Goal: Check status: Check status

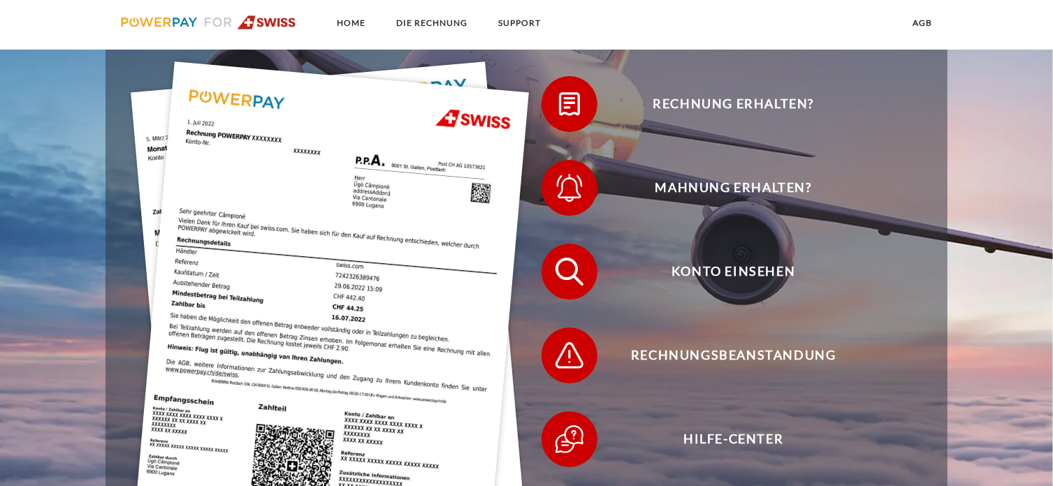
scroll to position [344, 0]
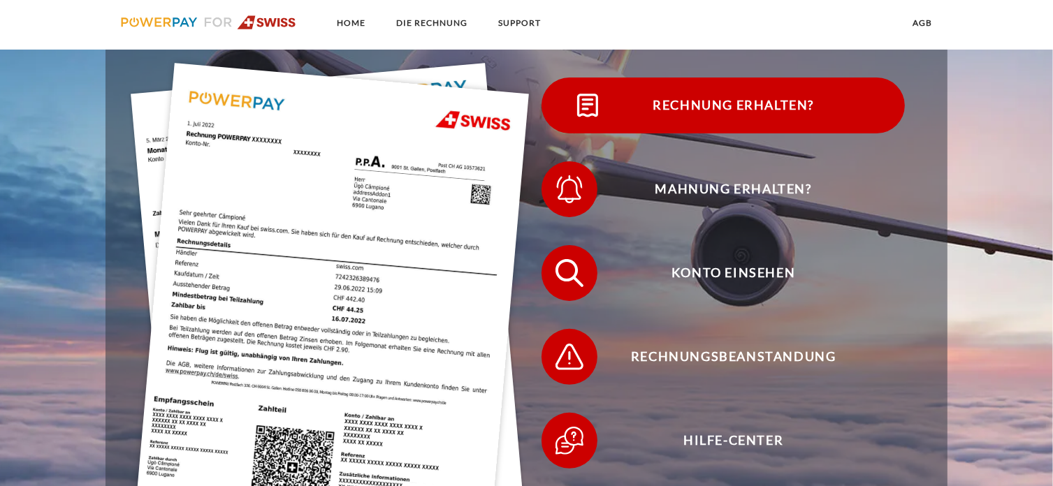
click at [703, 115] on span "Rechnung erhalten?" at bounding box center [733, 106] width 342 height 56
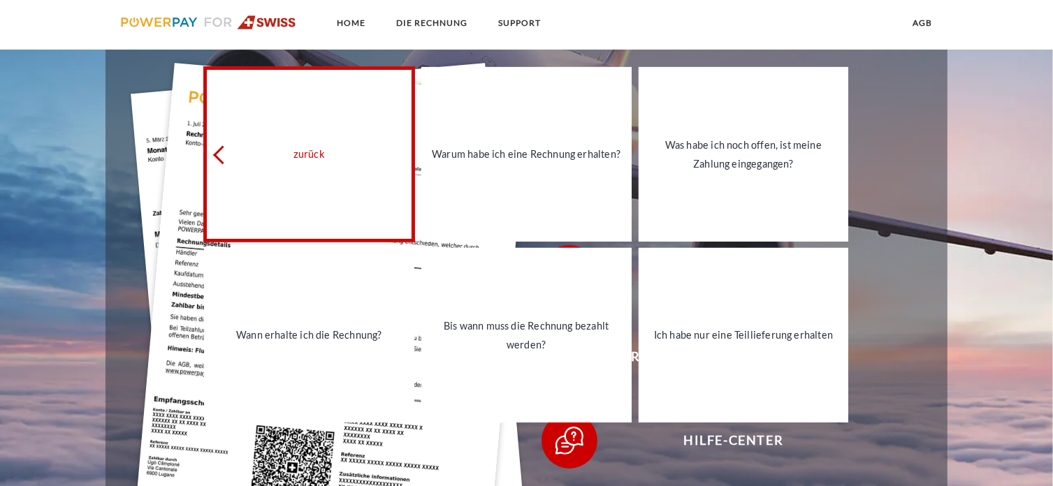
click at [212, 159] on link "zurück" at bounding box center [309, 154] width 210 height 175
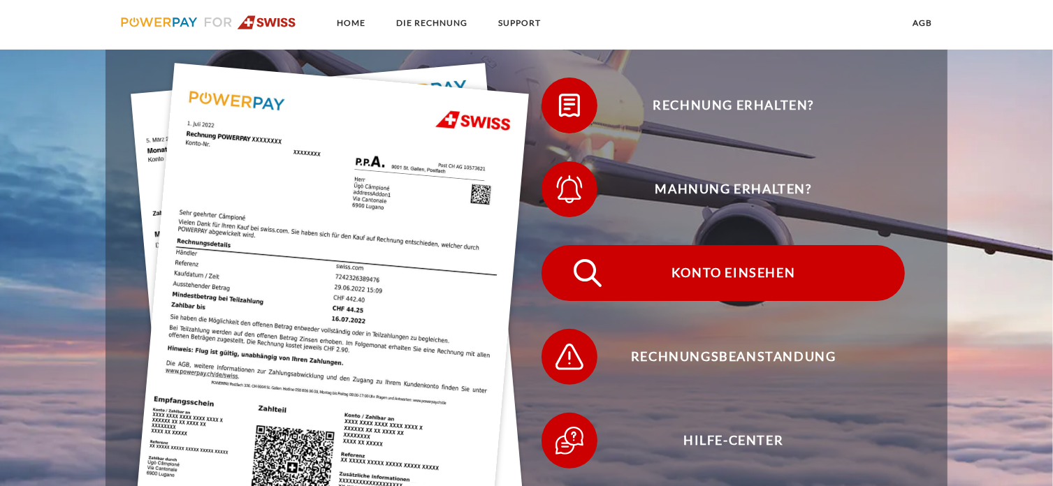
click at [720, 273] on span "Konto einsehen" at bounding box center [733, 273] width 342 height 56
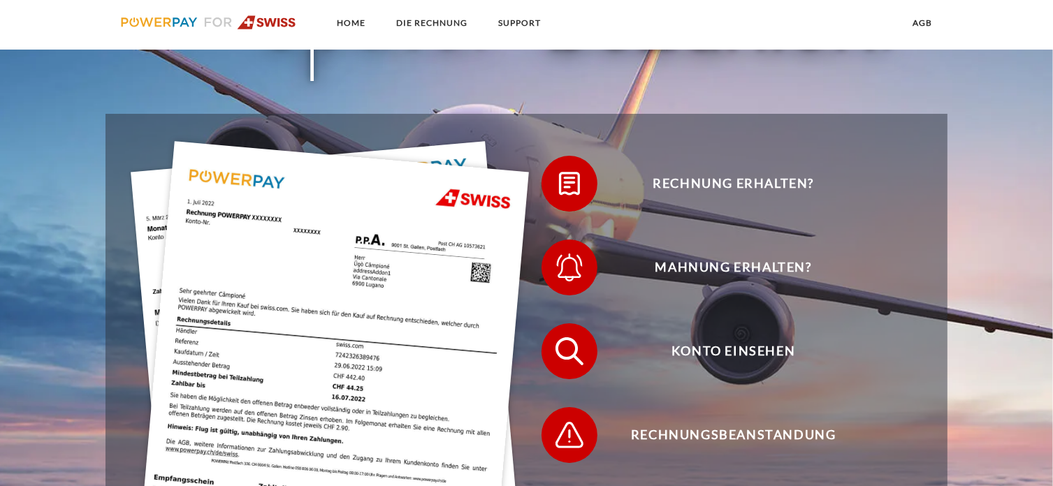
scroll to position [274, 0]
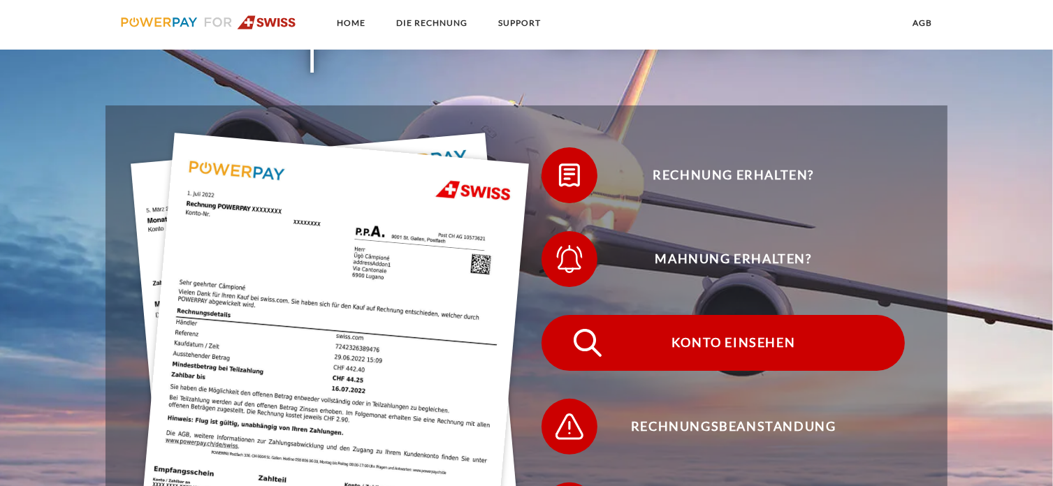
click at [674, 348] on span "Konto einsehen" at bounding box center [733, 343] width 342 height 56
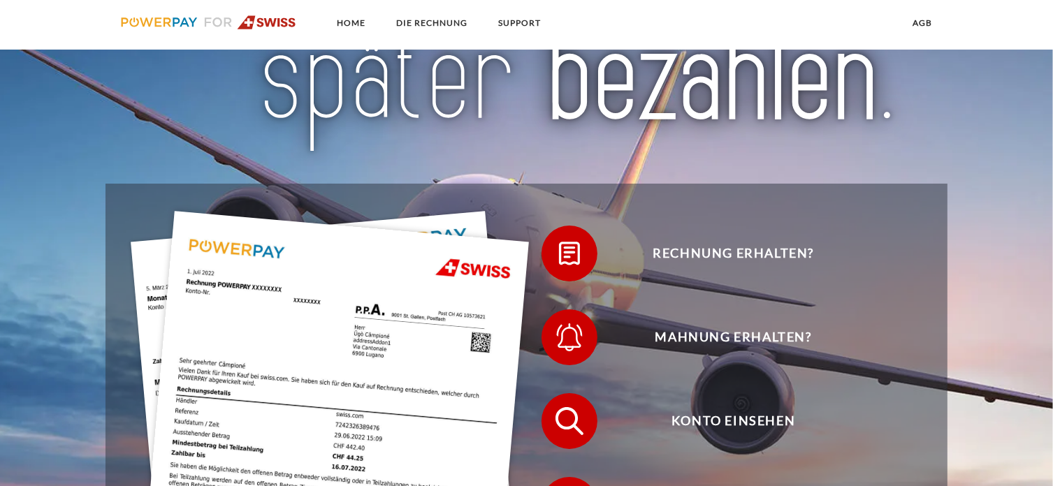
scroll to position [197, 0]
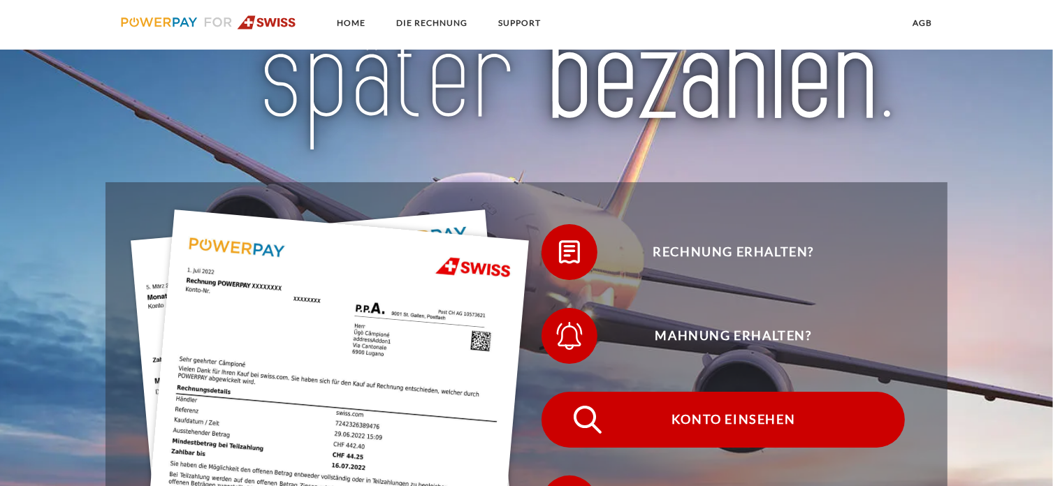
click at [724, 446] on span "Konto einsehen" at bounding box center [733, 420] width 342 height 56
